Goal: Transaction & Acquisition: Purchase product/service

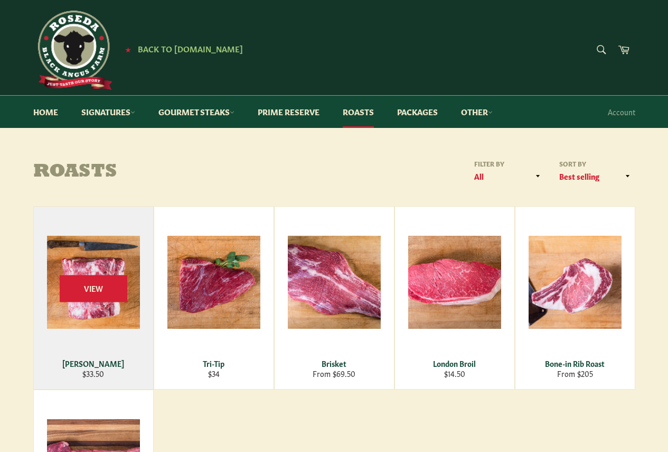
click at [96, 365] on div "Chuck Roast" at bounding box center [93, 363] width 106 height 10
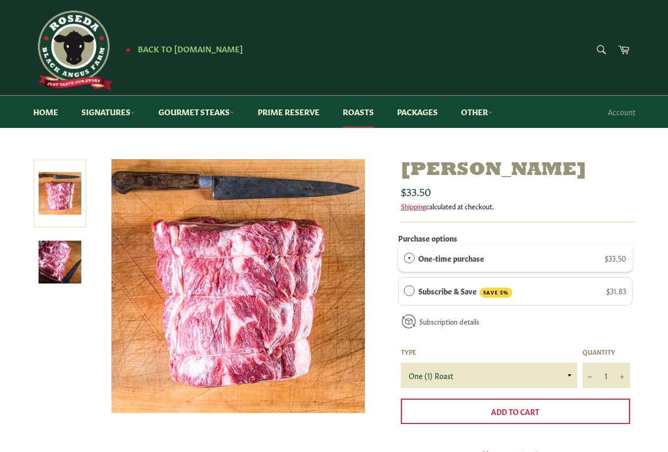
click at [482, 263] on label "One-time purchase" at bounding box center [451, 258] width 66 height 12
click at [423, 113] on link "Packages" at bounding box center [418, 112] width 62 height 32
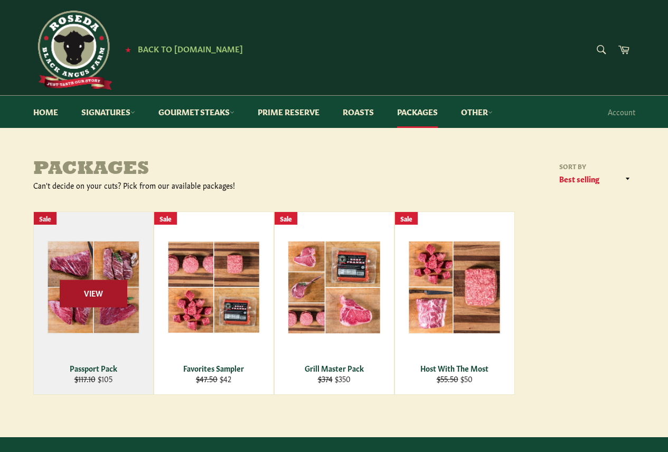
click at [92, 290] on span "View" at bounding box center [94, 293] width 68 height 27
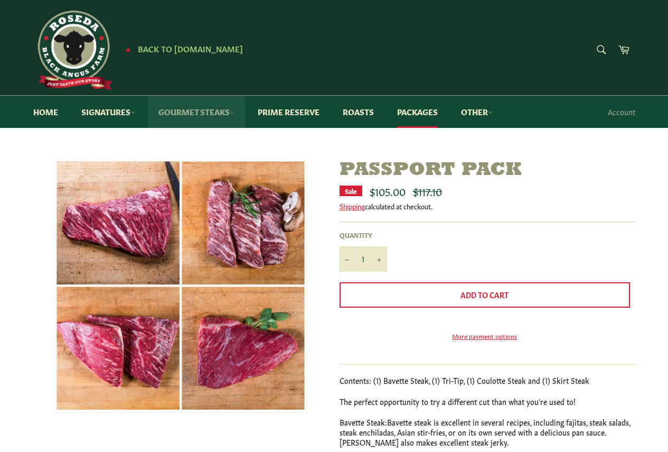
click at [192, 117] on link "Gourmet Steaks" at bounding box center [196, 112] width 97 height 32
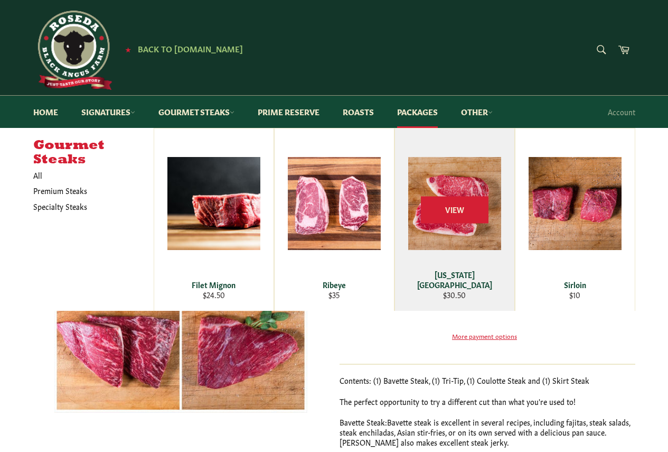
click at [454, 225] on div "View" at bounding box center [454, 219] width 119 height 182
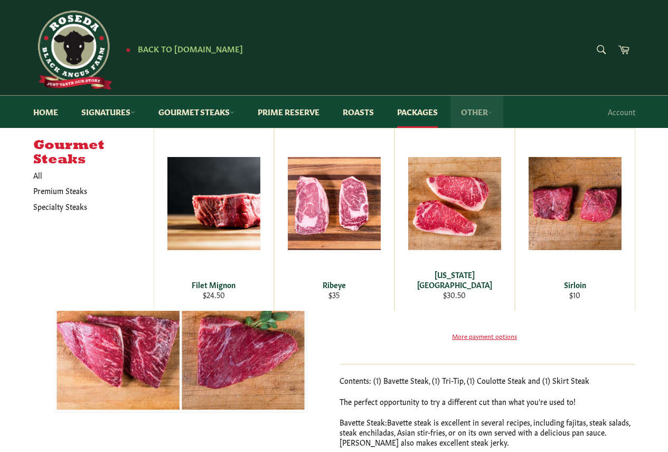
click at [474, 114] on link "Other" at bounding box center [477, 112] width 53 height 32
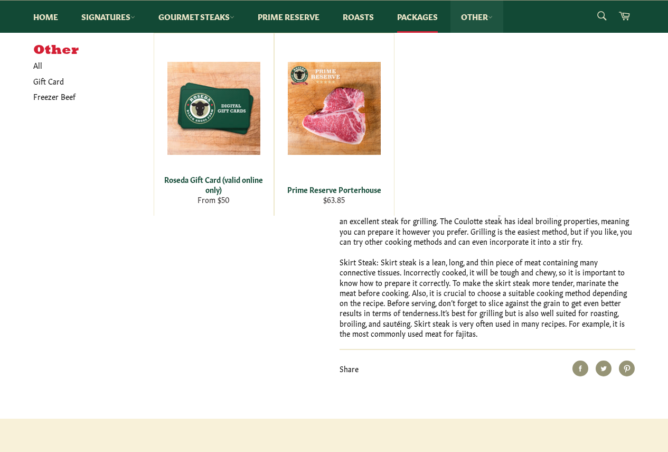
scroll to position [366, 0]
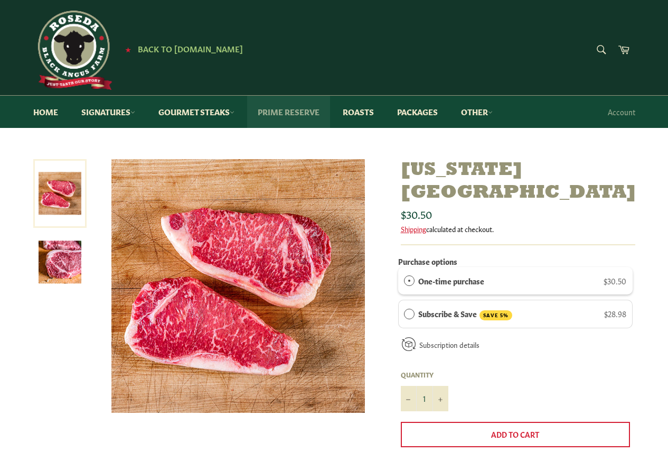
click at [299, 113] on link "Prime Reserve" at bounding box center [288, 112] width 83 height 32
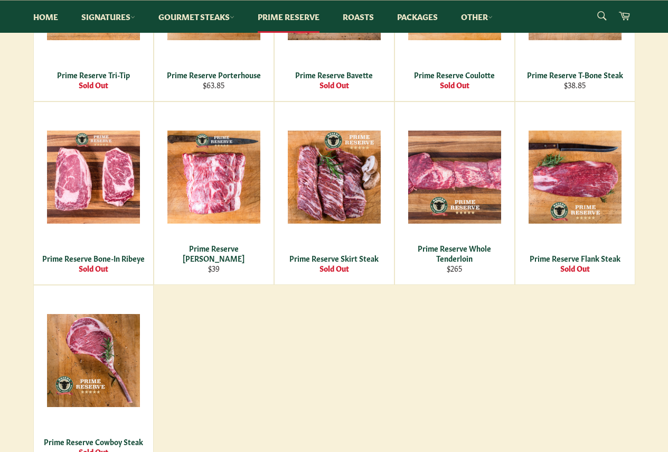
scroll to position [528, 0]
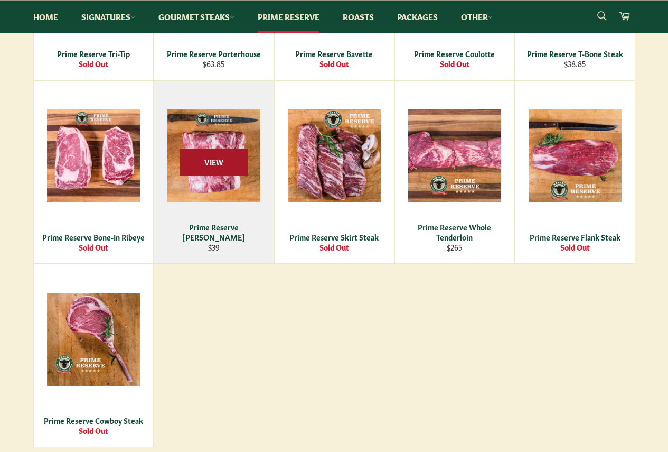
click at [219, 170] on span "View" at bounding box center [214, 162] width 68 height 27
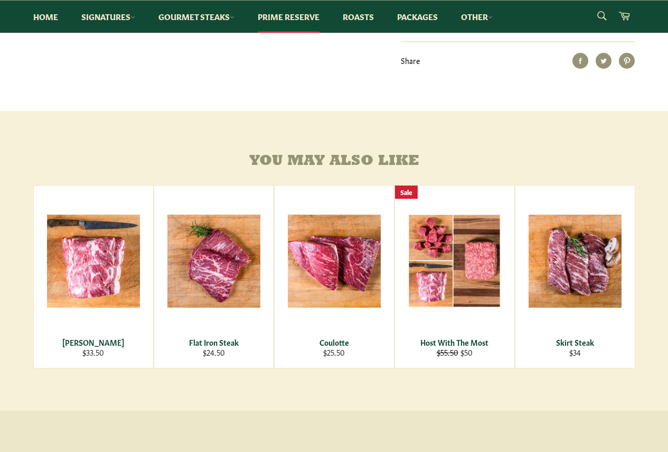
scroll to position [430, 0]
